Goal: Transaction & Acquisition: Register for event/course

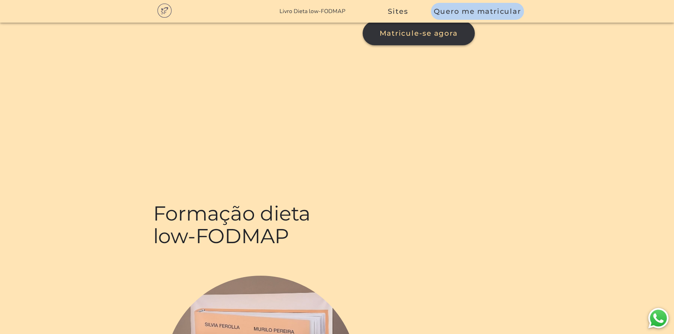
click at [380, 37] on span "Matricule-se agora" at bounding box center [419, 33] width 78 height 8
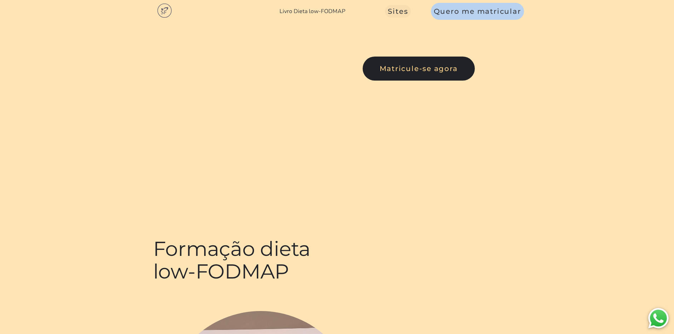
click at [398, 17] on button "Sites" at bounding box center [398, 11] width 26 height 13
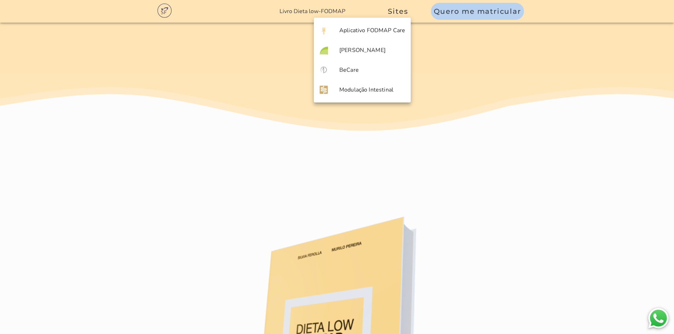
scroll to position [4245, 0]
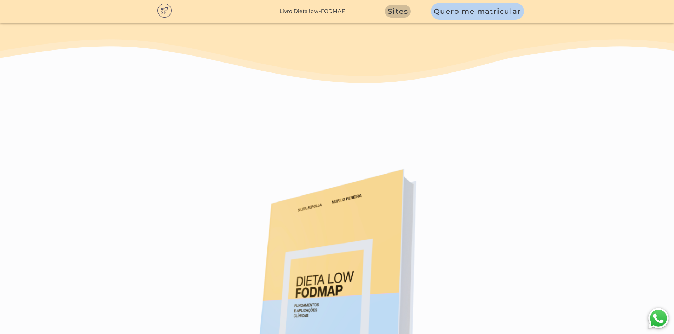
click at [400, 9] on span "Sites" at bounding box center [398, 11] width 20 height 8
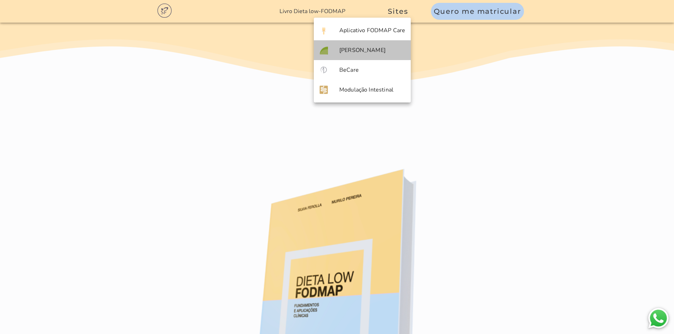
click at [376, 54] on mwc-list-item "[PERSON_NAME]" at bounding box center [362, 50] width 97 height 20
